Goal: Register for event/course

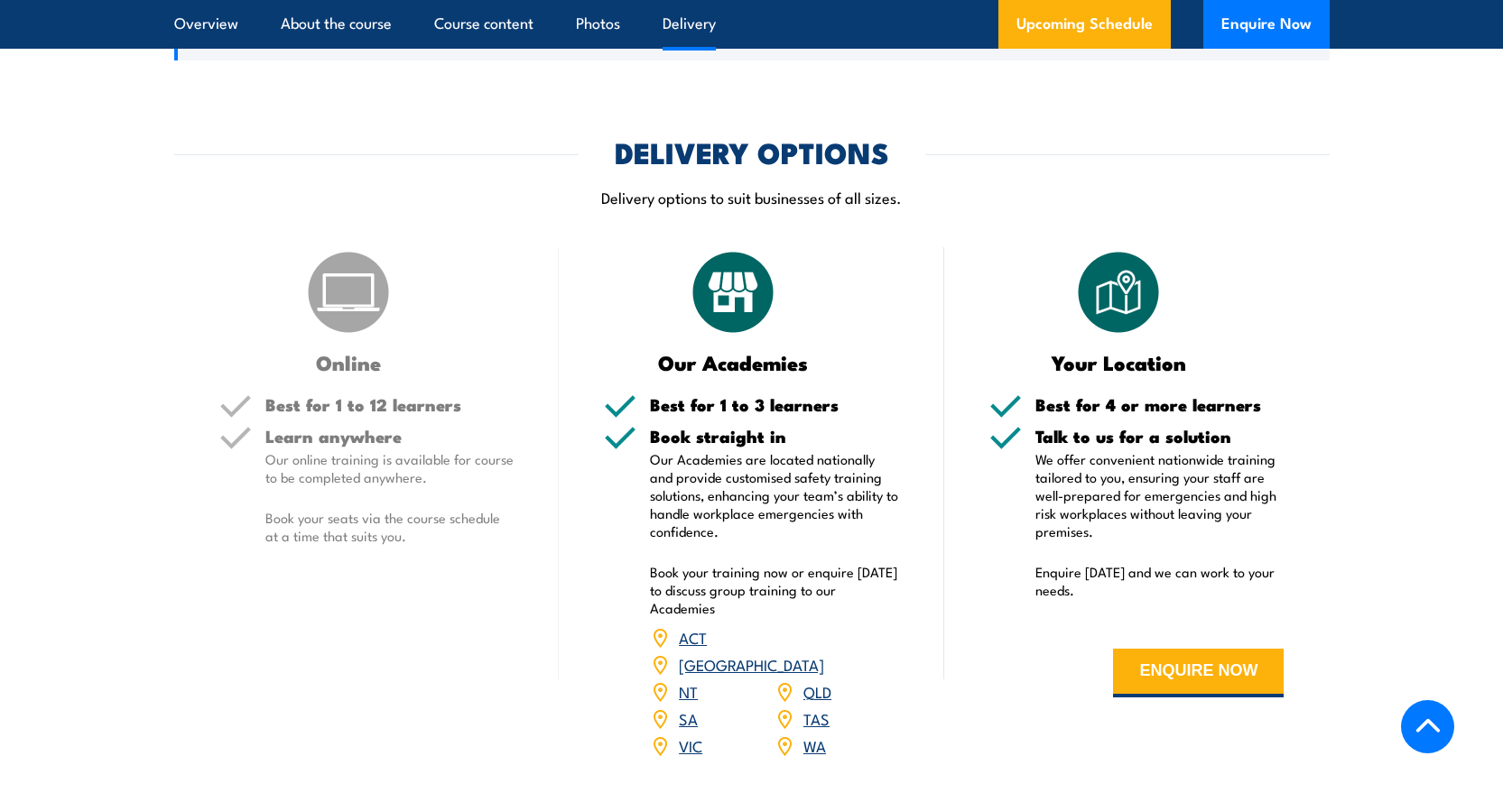
scroll to position [2166, 0]
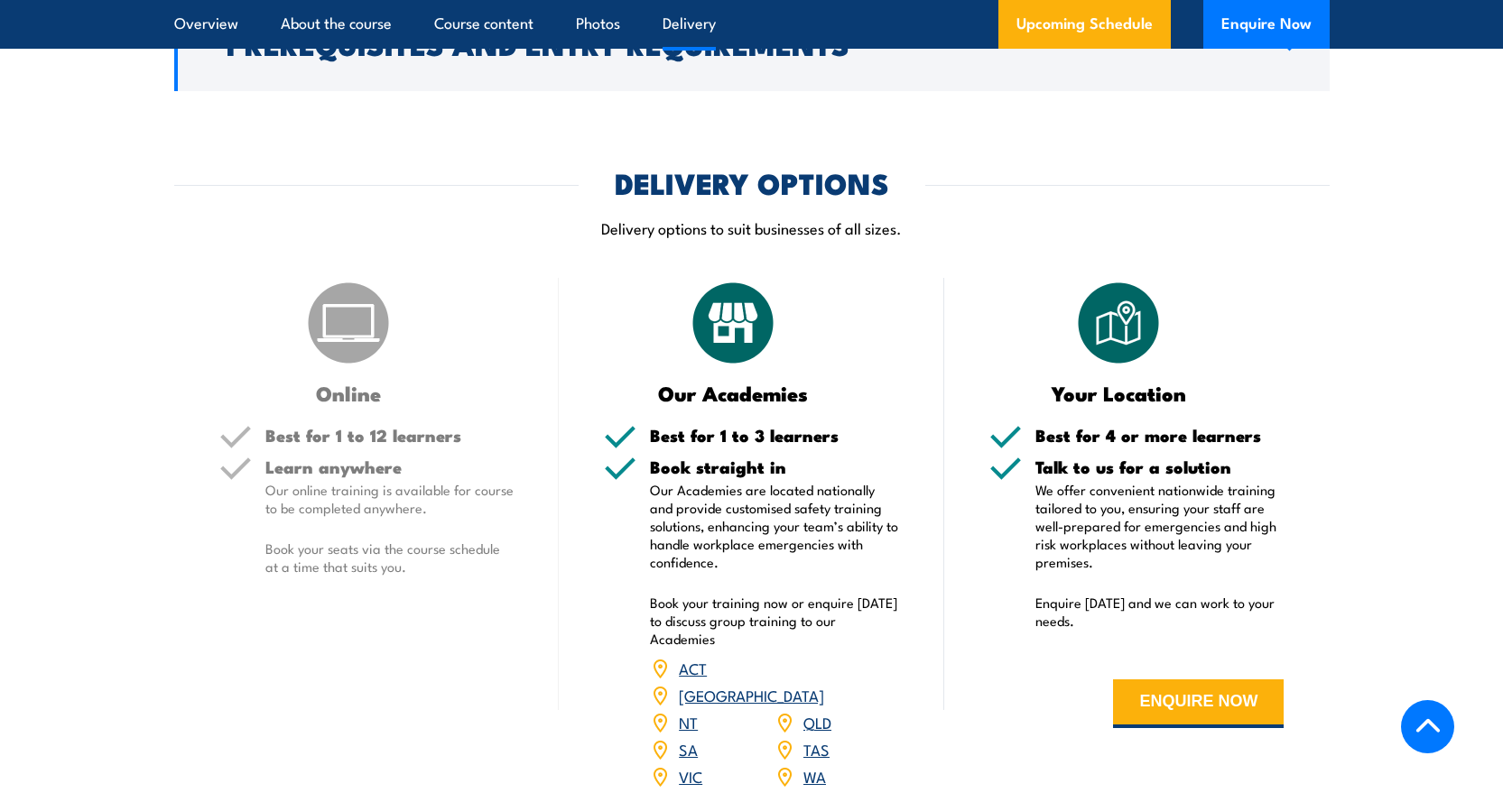
click at [682, 711] on link "NT" at bounding box center [688, 722] width 19 height 22
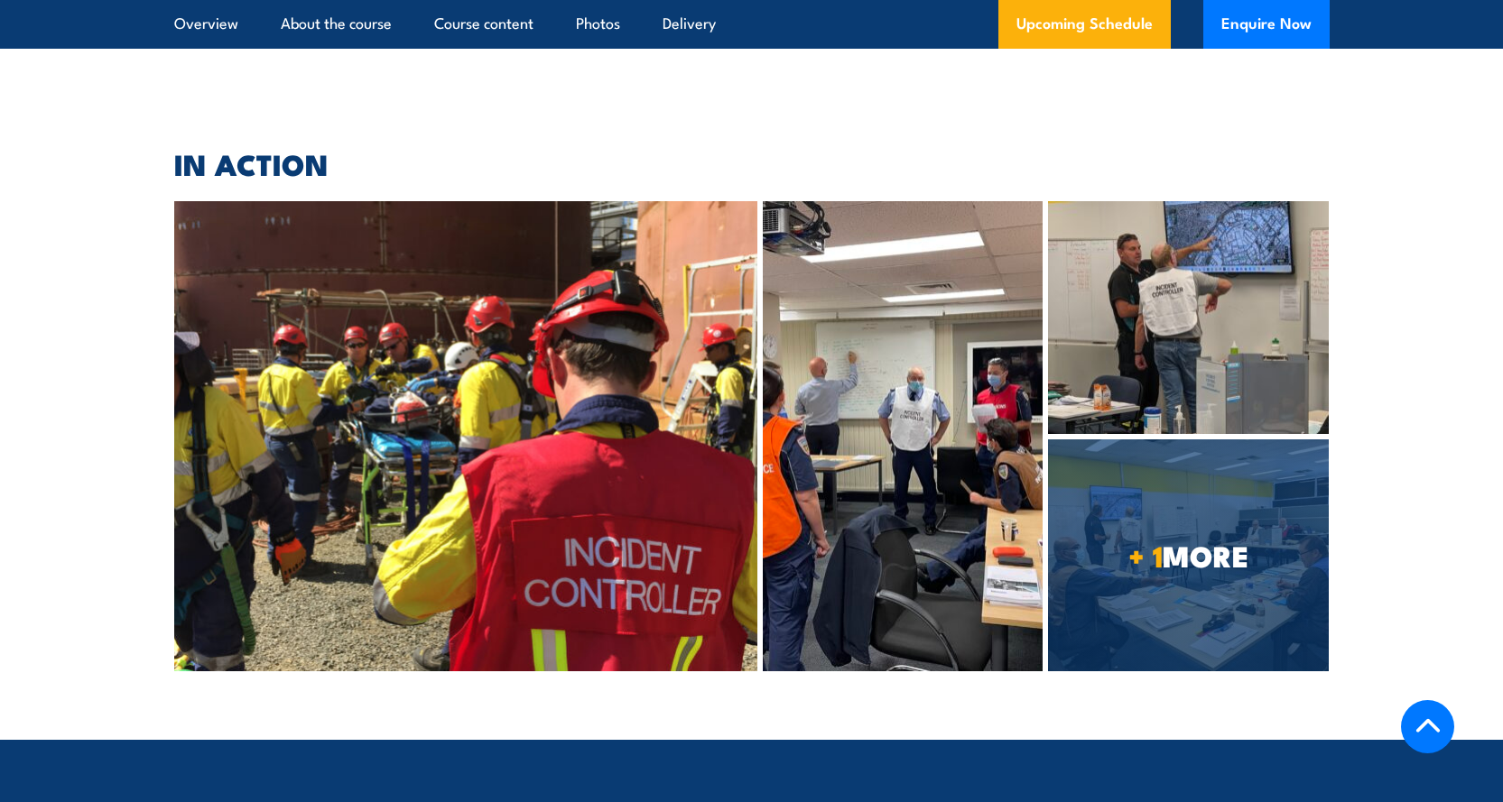
scroll to position [4184, 0]
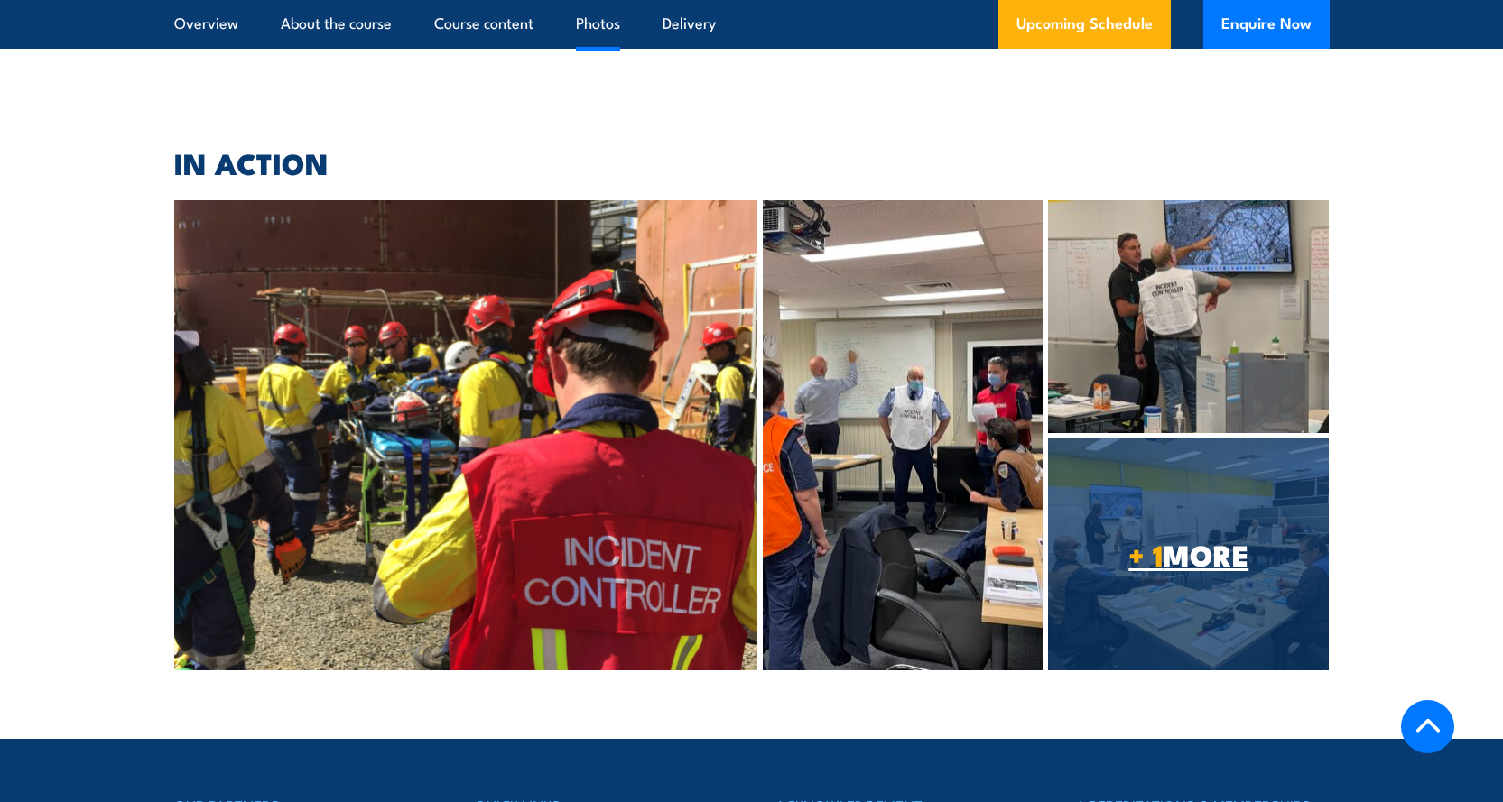
click at [1184, 542] on span "+ 1 MORE" at bounding box center [1188, 554] width 281 height 25
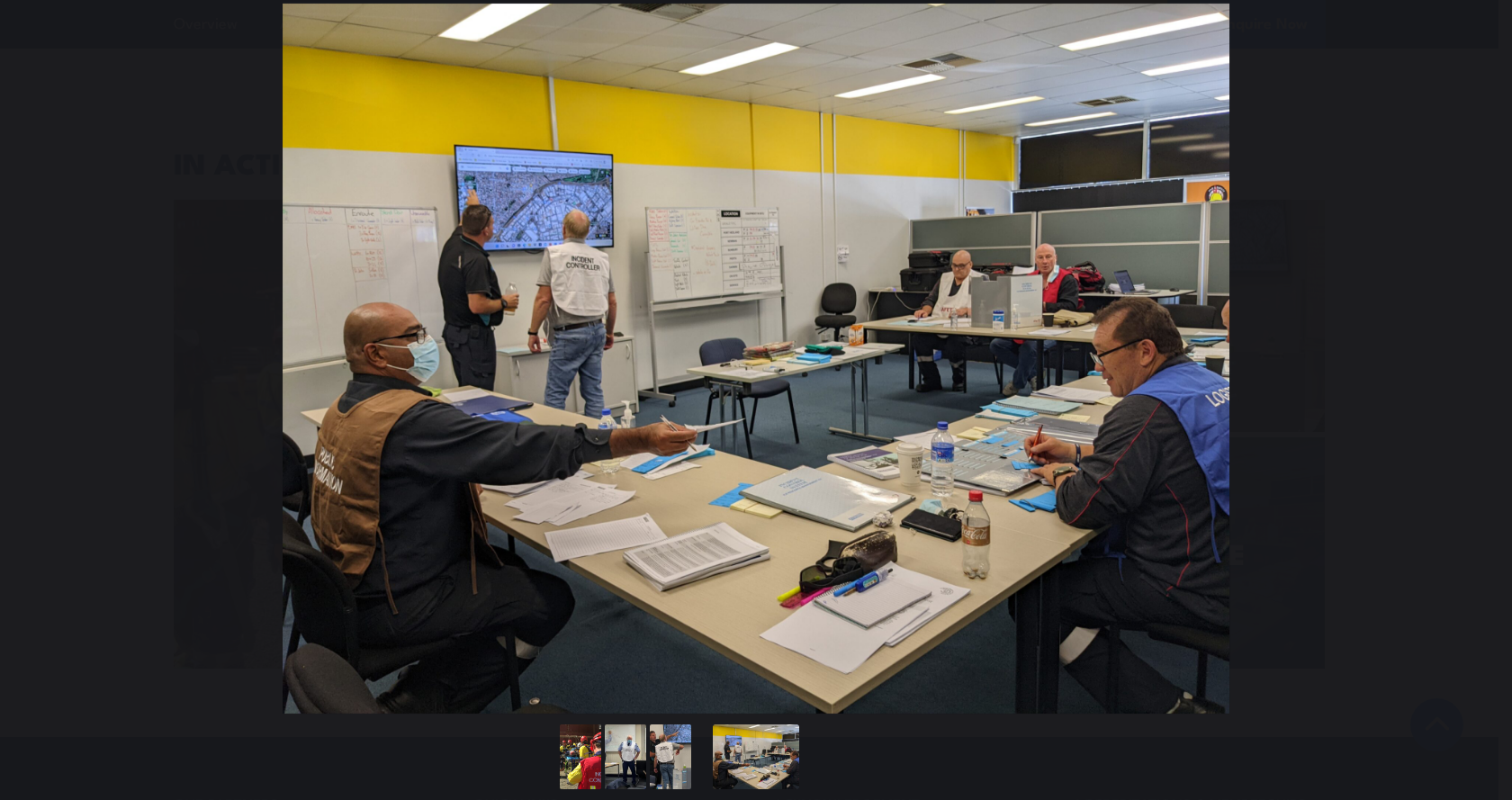
click at [1475, 356] on button "You can close this modal content with the ESC key" at bounding box center [1475, 359] width 45 height 45
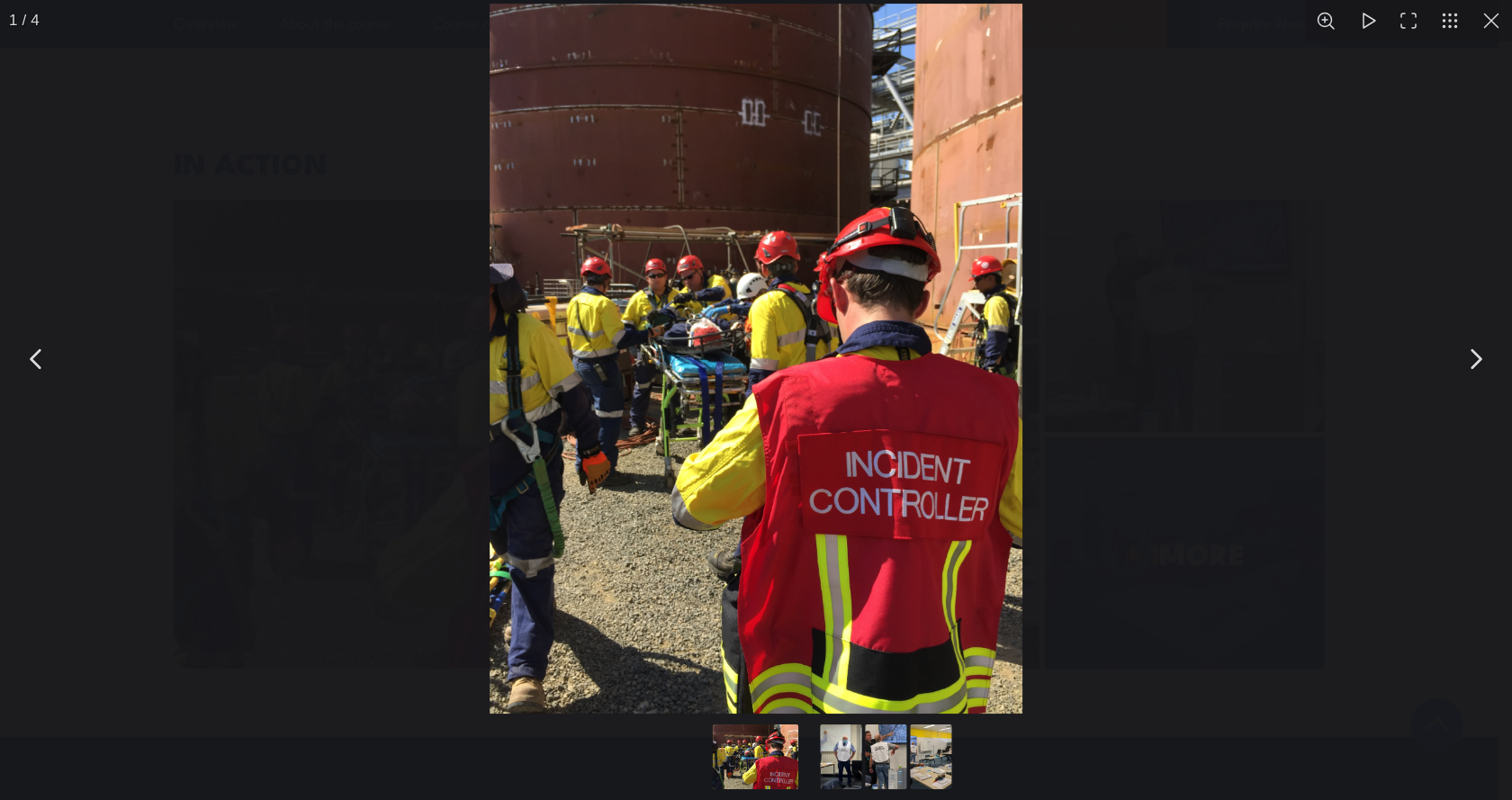
click at [1475, 356] on button "You can close this modal content with the ESC key" at bounding box center [1475, 359] width 45 height 45
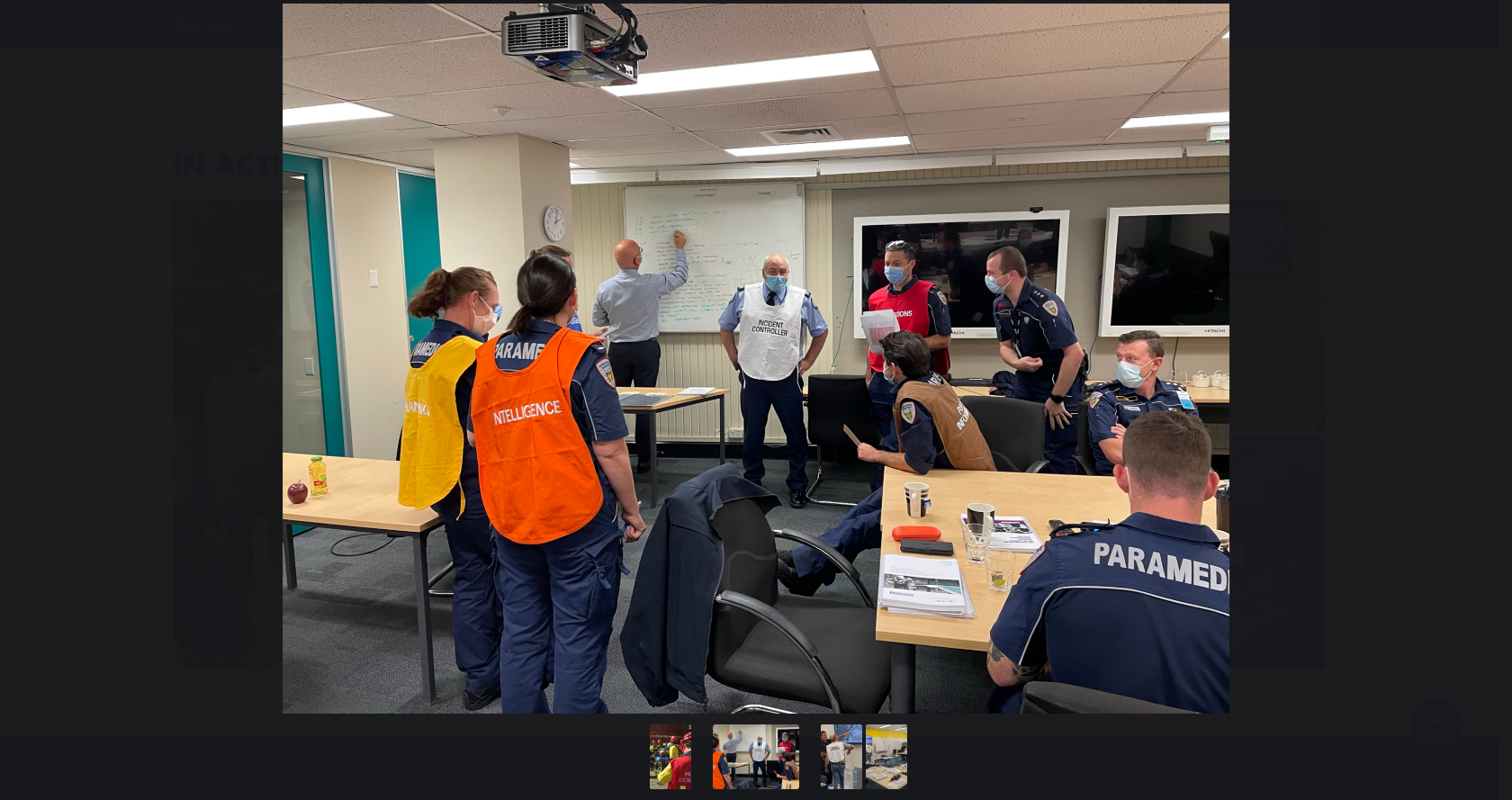
click at [1475, 356] on button "You can close this modal content with the ESC key" at bounding box center [1475, 359] width 45 height 45
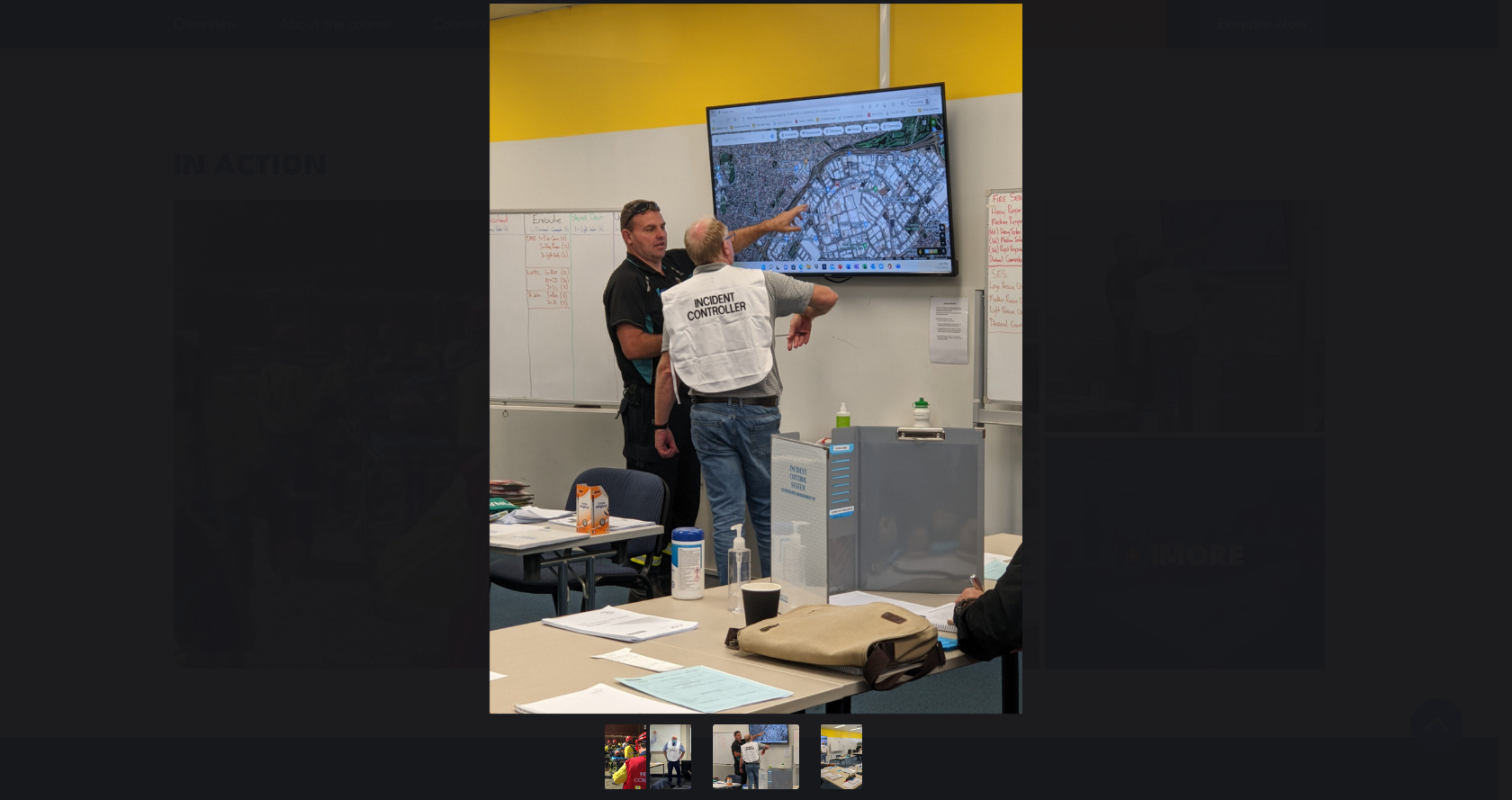
click at [1475, 356] on button "You can close this modal content with the ESC key" at bounding box center [1475, 359] width 45 height 45
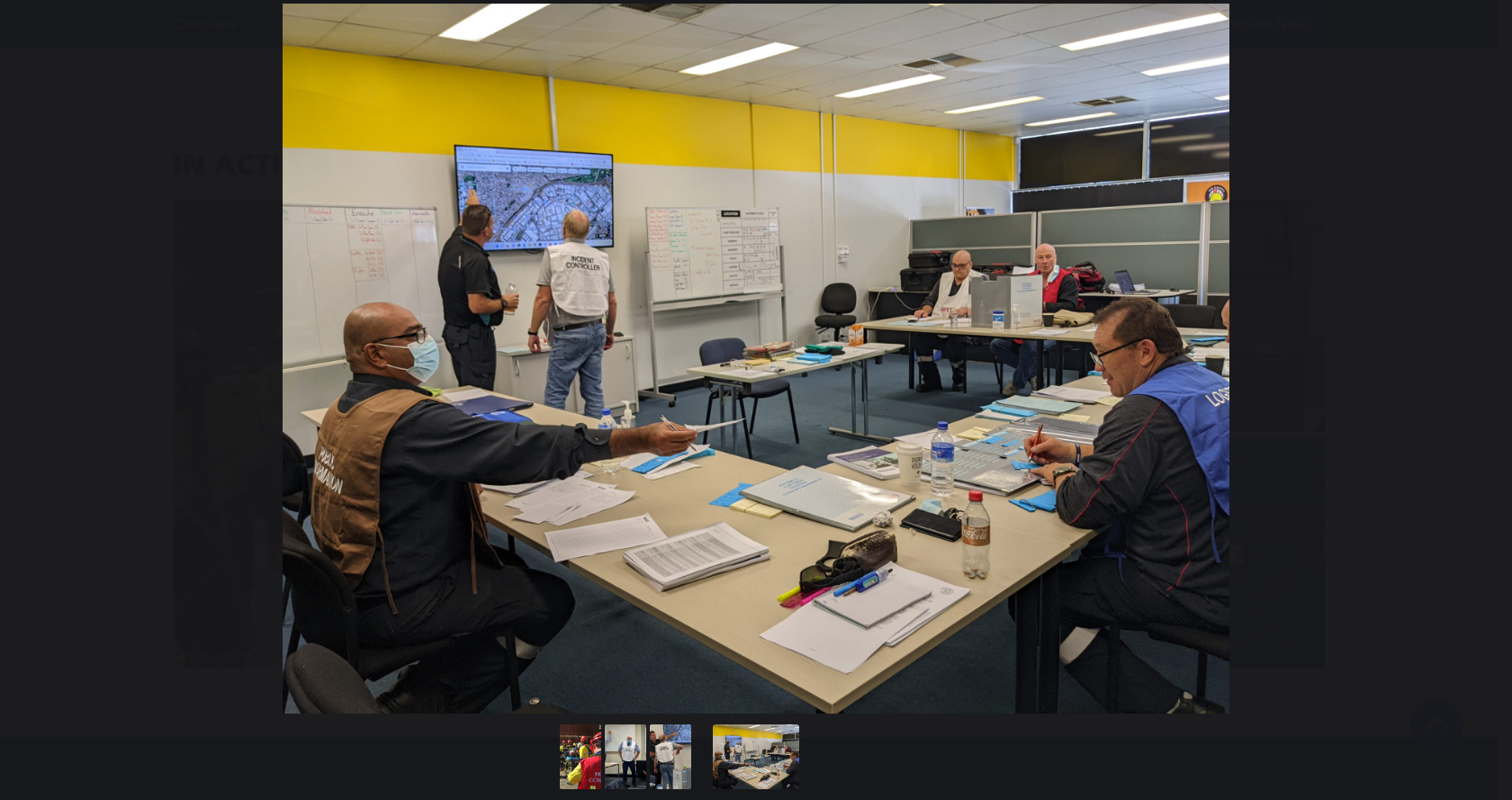
click at [1475, 356] on button "You can close this modal content with the ESC key" at bounding box center [1475, 359] width 45 height 45
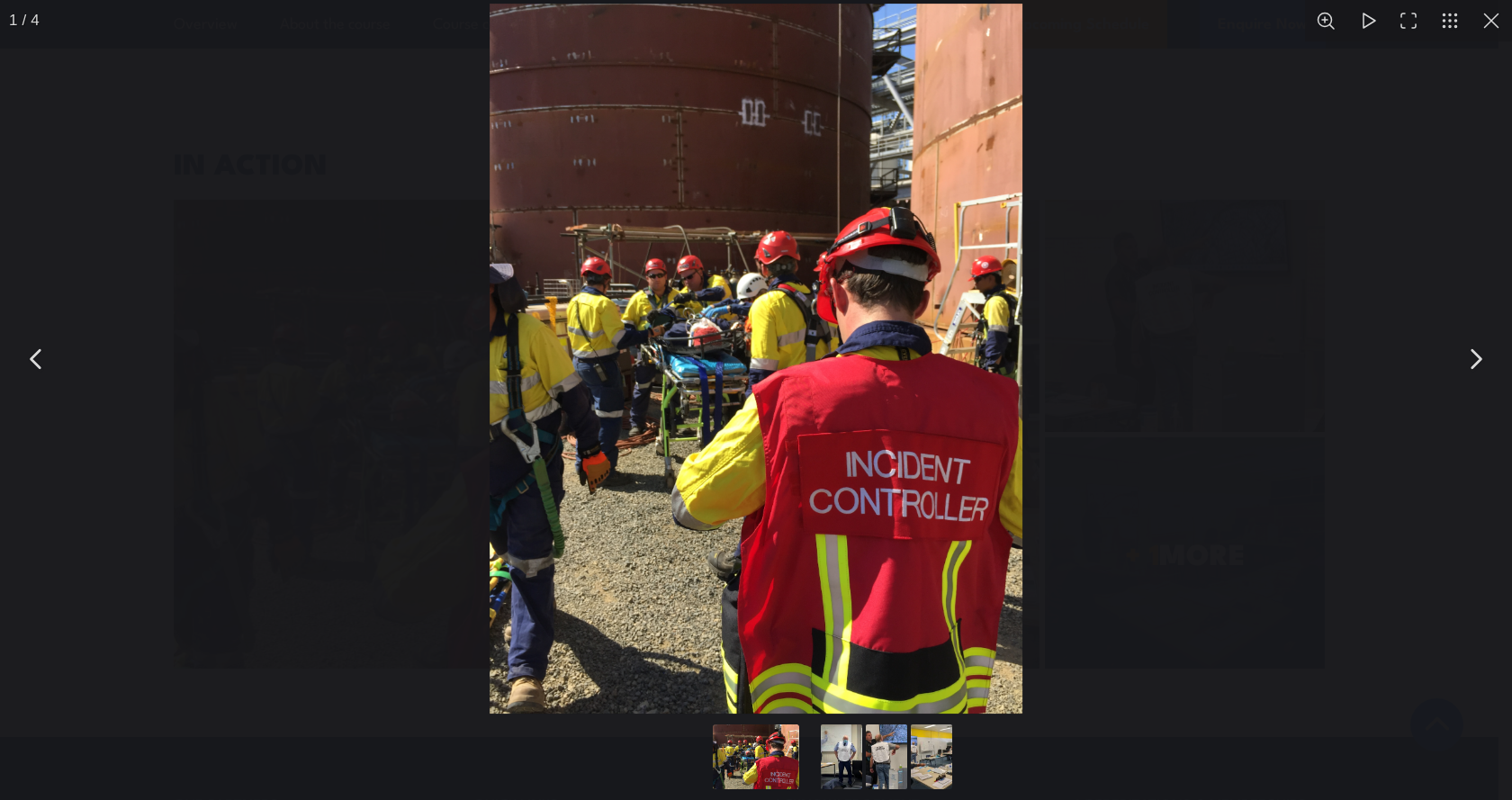
click at [1492, 12] on button "You can close this modal content with the ESC key" at bounding box center [1492, 21] width 42 height 42
